Goal: Information Seeking & Learning: Compare options

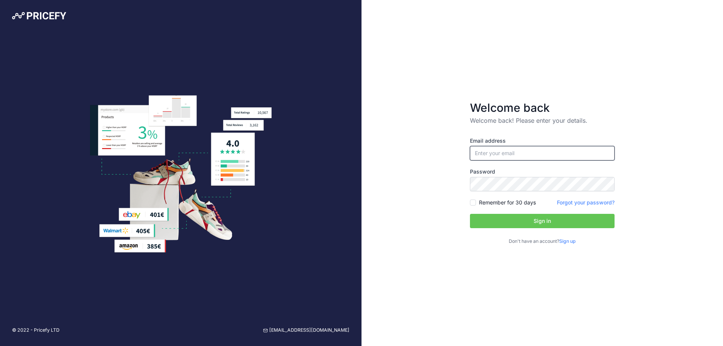
type input "[EMAIL_ADDRESS][DOMAIN_NAME]"
click at [523, 218] on button "Sign in" at bounding box center [542, 221] width 145 height 14
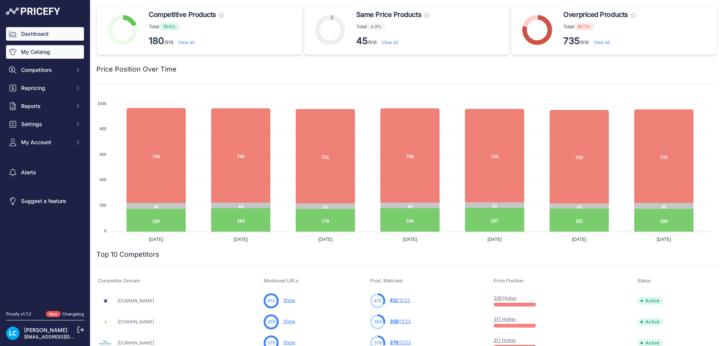
click at [41, 49] on link "My Catalog" at bounding box center [45, 52] width 78 height 14
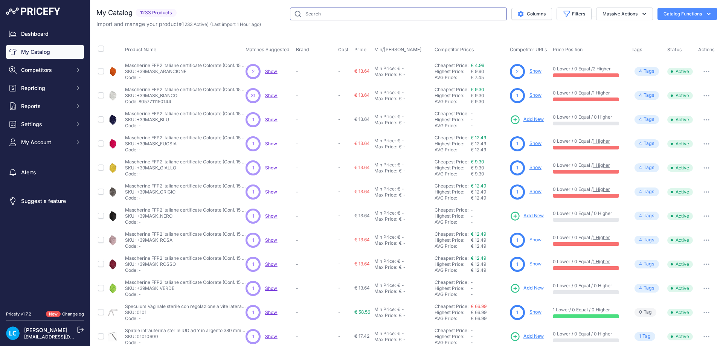
click at [357, 18] on input "text" at bounding box center [398, 14] width 217 height 13
type input "peretti"
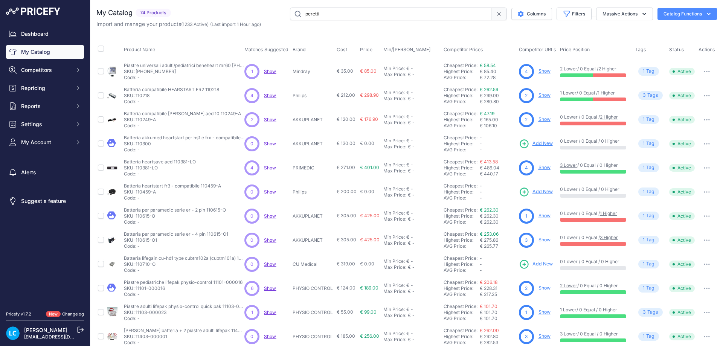
click at [540, 72] on link "Show" at bounding box center [544, 71] width 12 height 6
drag, startPoint x: 218, startPoint y: 89, endPoint x: 124, endPoint y: 91, distance: 94.5
click at [124, 91] on p "Batteria compatibile HEARSTART FR2 110218" at bounding box center [171, 90] width 95 height 6
click at [542, 96] on link "Show" at bounding box center [544, 95] width 12 height 6
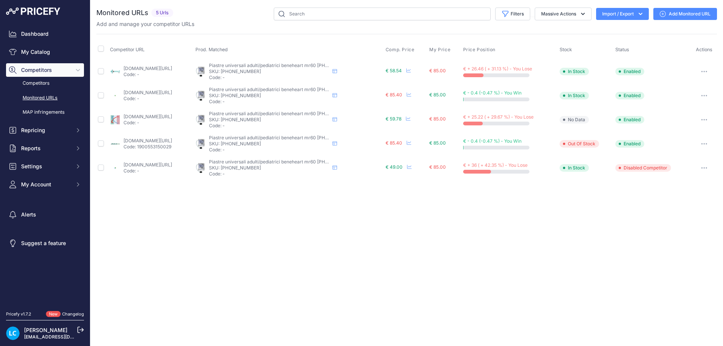
click at [172, 69] on link "[DOMAIN_NAME][URL]" at bounding box center [147, 69] width 49 height 6
drag, startPoint x: 285, startPoint y: 95, endPoint x: 251, endPoint y: 98, distance: 34.0
click at [251, 98] on p "SKU: [PHONE_NUMBER]" at bounding box center [269, 96] width 120 height 6
copy p "[PHONE_NUMBER]"
click at [172, 94] on link "[DOMAIN_NAME][URL]" at bounding box center [147, 93] width 49 height 6
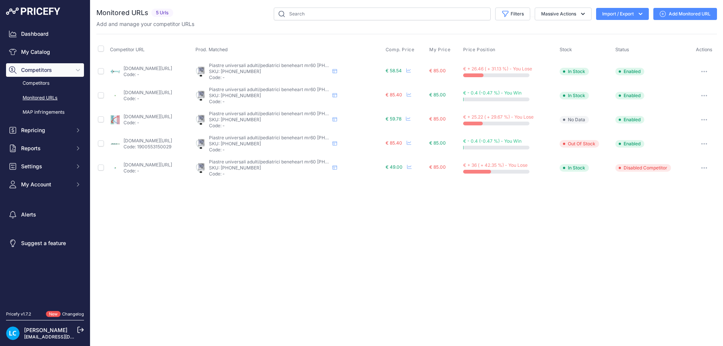
click at [303, 273] on div "Close You are not connected to the internet." at bounding box center [406, 173] width 633 height 346
click at [172, 117] on link "[DOMAIN_NAME][URL]" at bounding box center [147, 117] width 49 height 6
click at [172, 164] on link "[DOMAIN_NAME][URL]" at bounding box center [147, 165] width 49 height 6
click at [167, 143] on link "[DOMAIN_NAME][URL]" at bounding box center [147, 141] width 49 height 6
click at [165, 115] on link "[DOMAIN_NAME][URL]" at bounding box center [147, 117] width 49 height 6
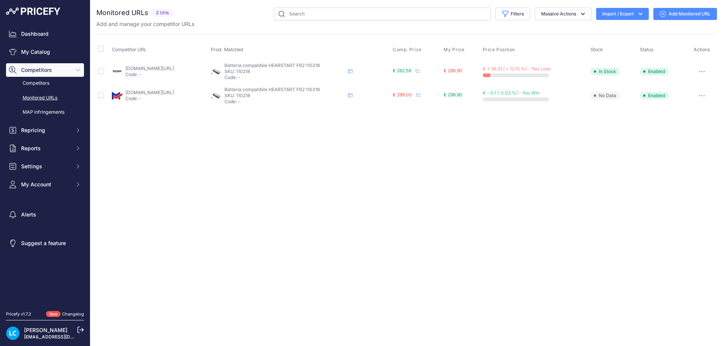
click at [174, 68] on link "amazon.it/vhbw-batteria-compatibile-heartstart-strumentazione/dp/b09gsfjwb2?pri…" at bounding box center [149, 69] width 49 height 6
click at [174, 90] on link "medielvt.it/it/vendita/batteria-per-philips-heartstart-fr2-compatibile.htm?prir…" at bounding box center [149, 93] width 49 height 6
